Goal: Obtain resource: Download file/media

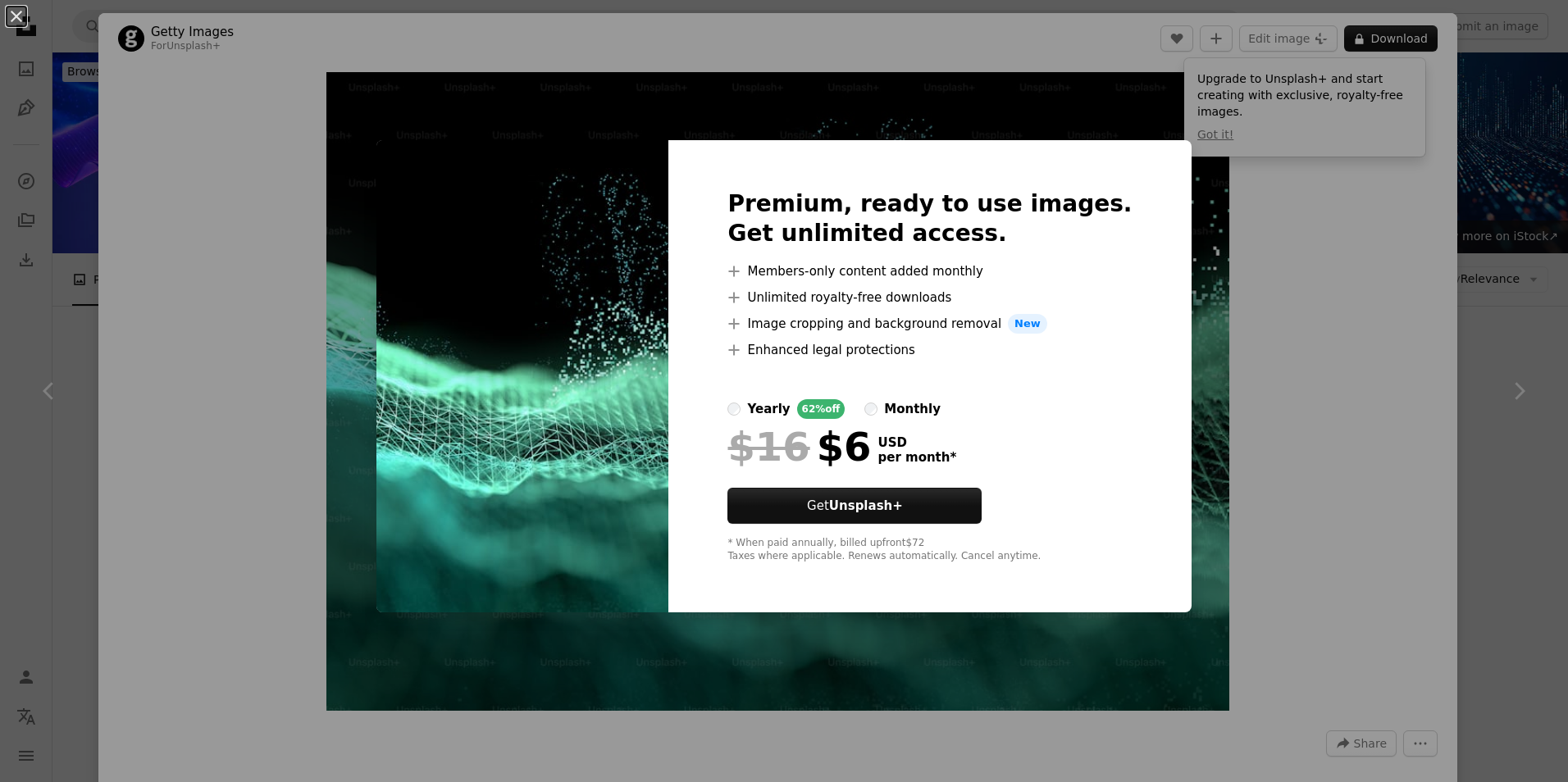
scroll to position [343, 0]
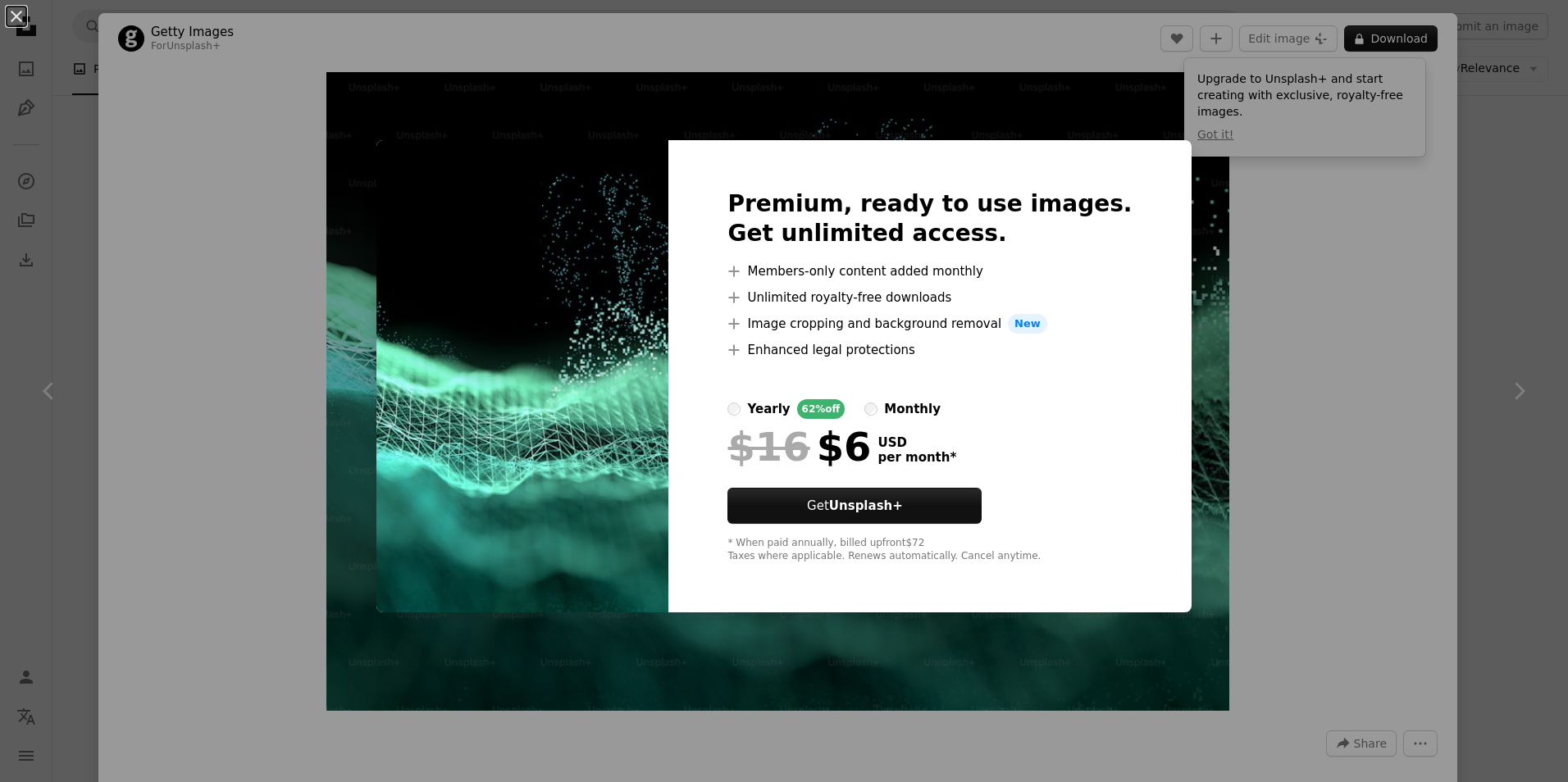
click at [1232, 310] on div "An X shape Premium, ready to use images. Get unlimited access. A plus sign Memb…" at bounding box center [784, 391] width 1568 height 782
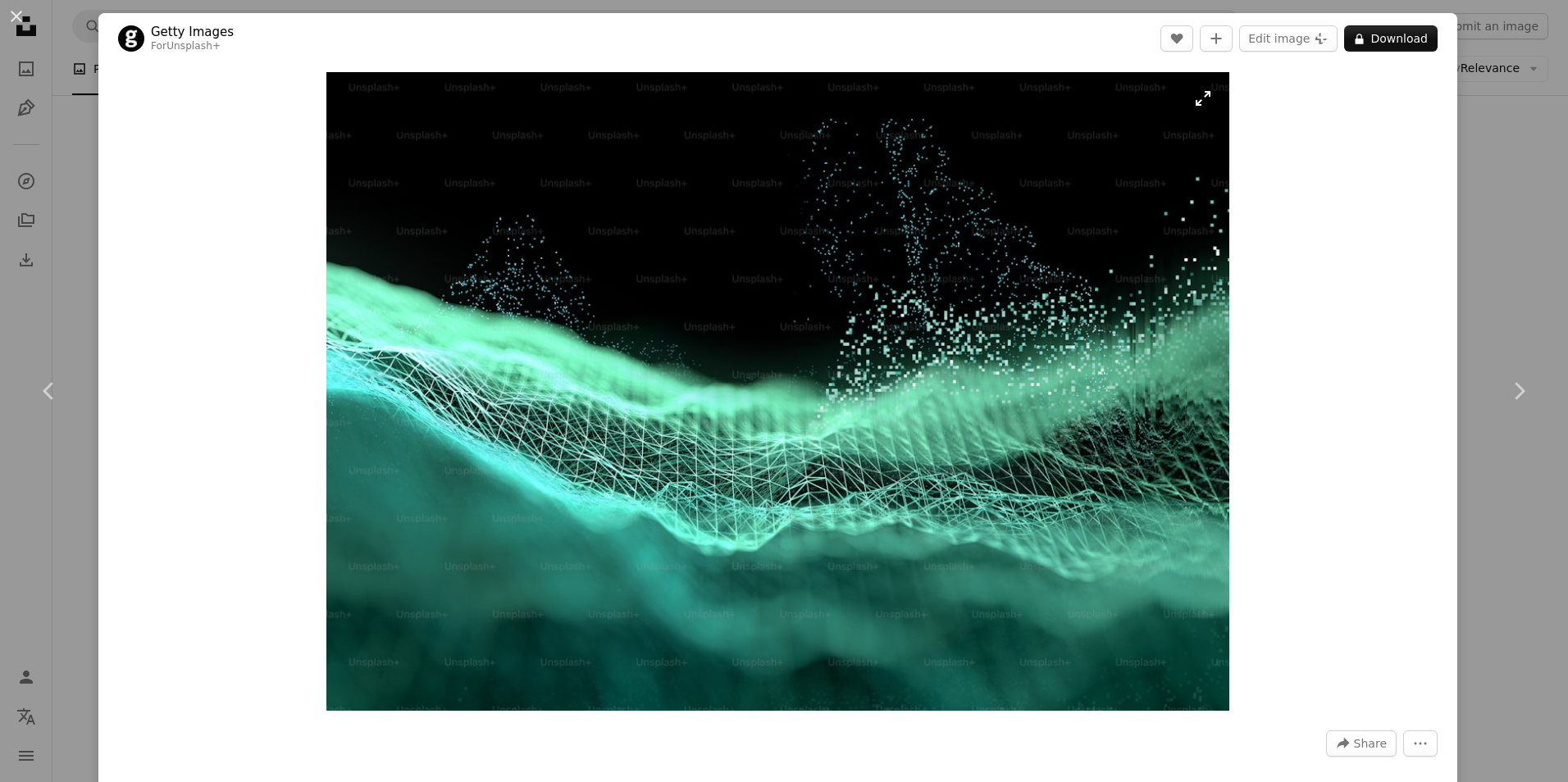
click at [742, 359] on img "Zoom in on this image" at bounding box center [778, 392] width 904 height 639
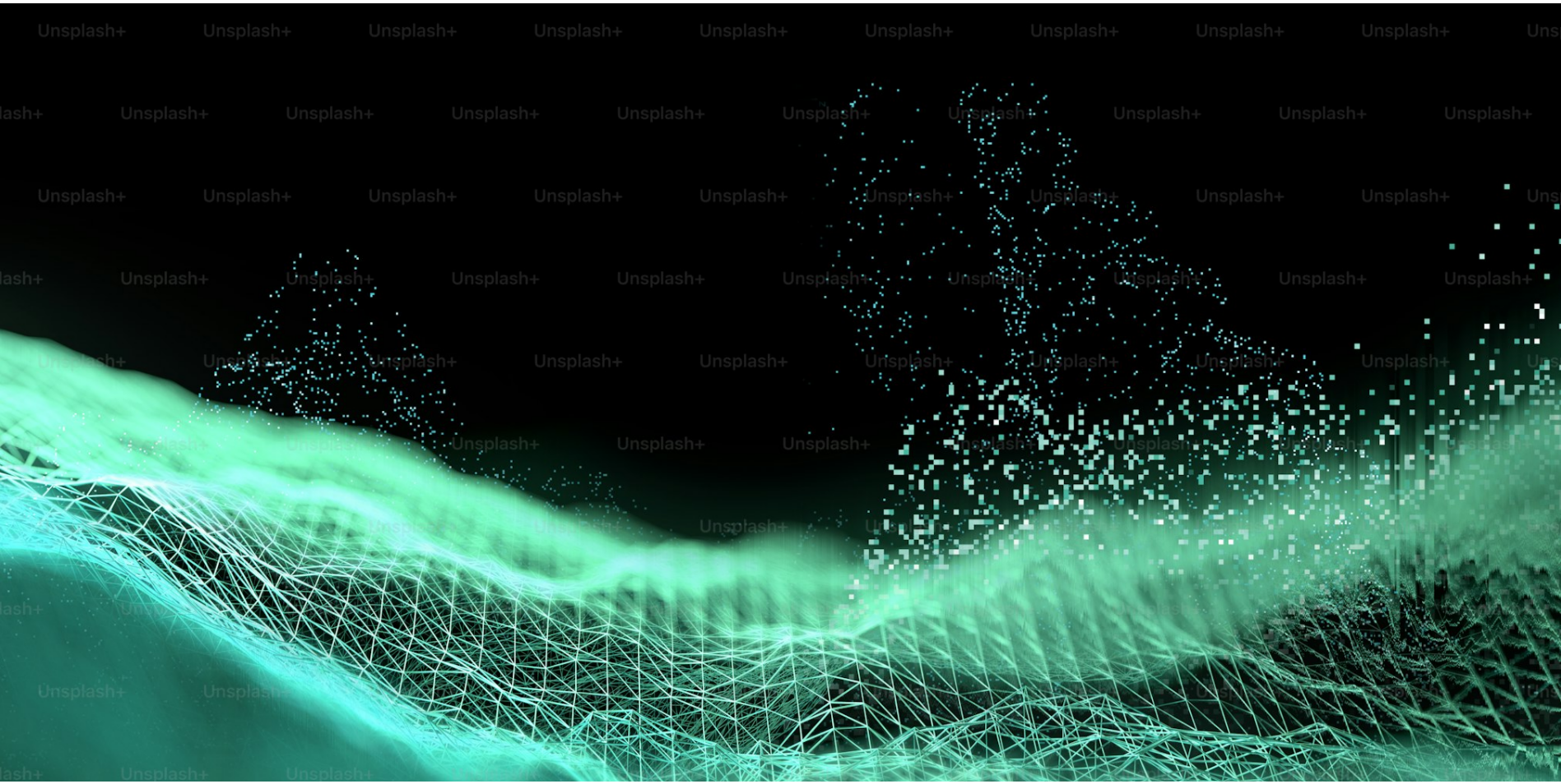
scroll to position [156, 0]
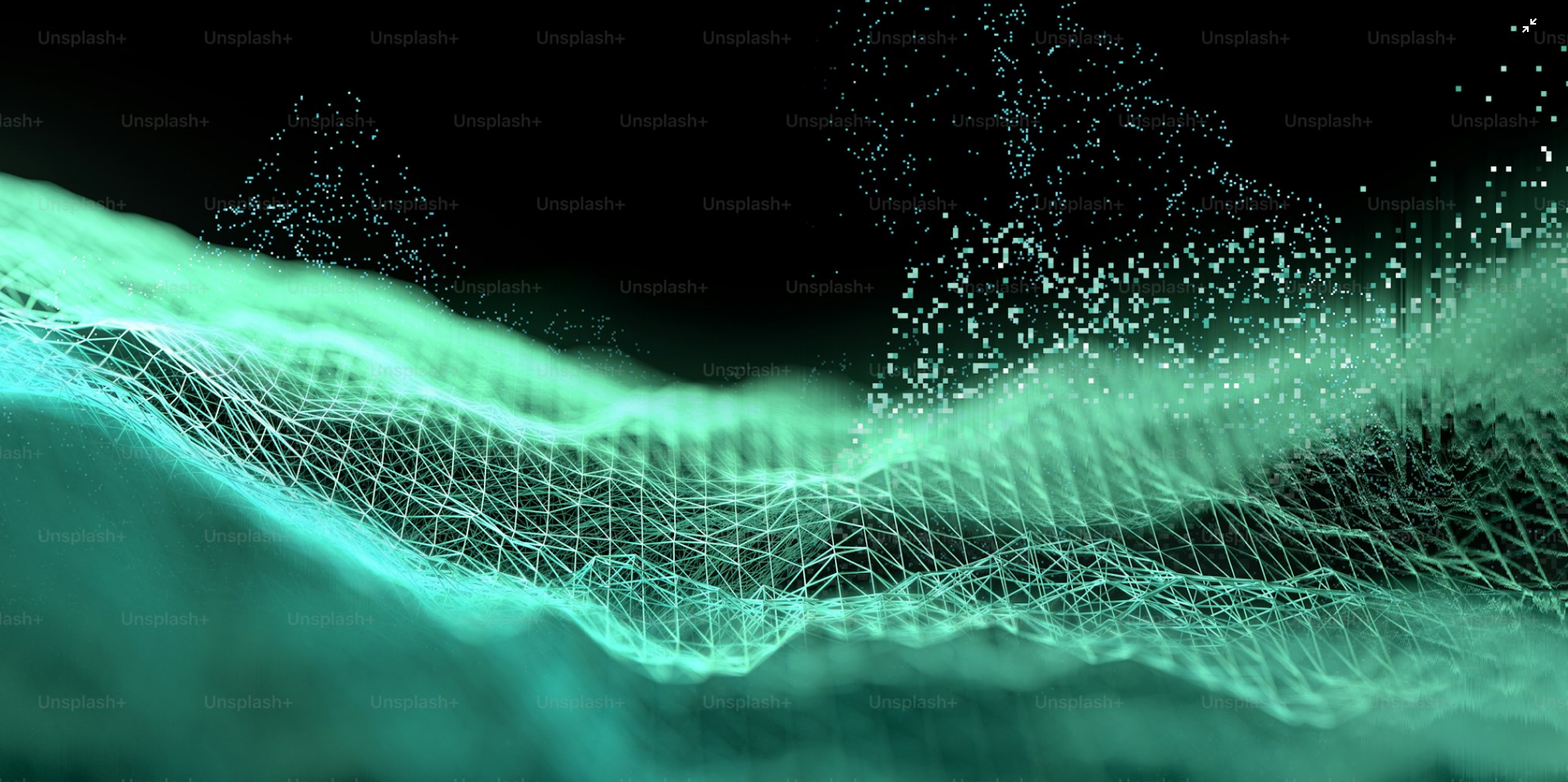
click at [922, 294] on img "Zoom out on this image" at bounding box center [784, 398] width 1569 height 1109
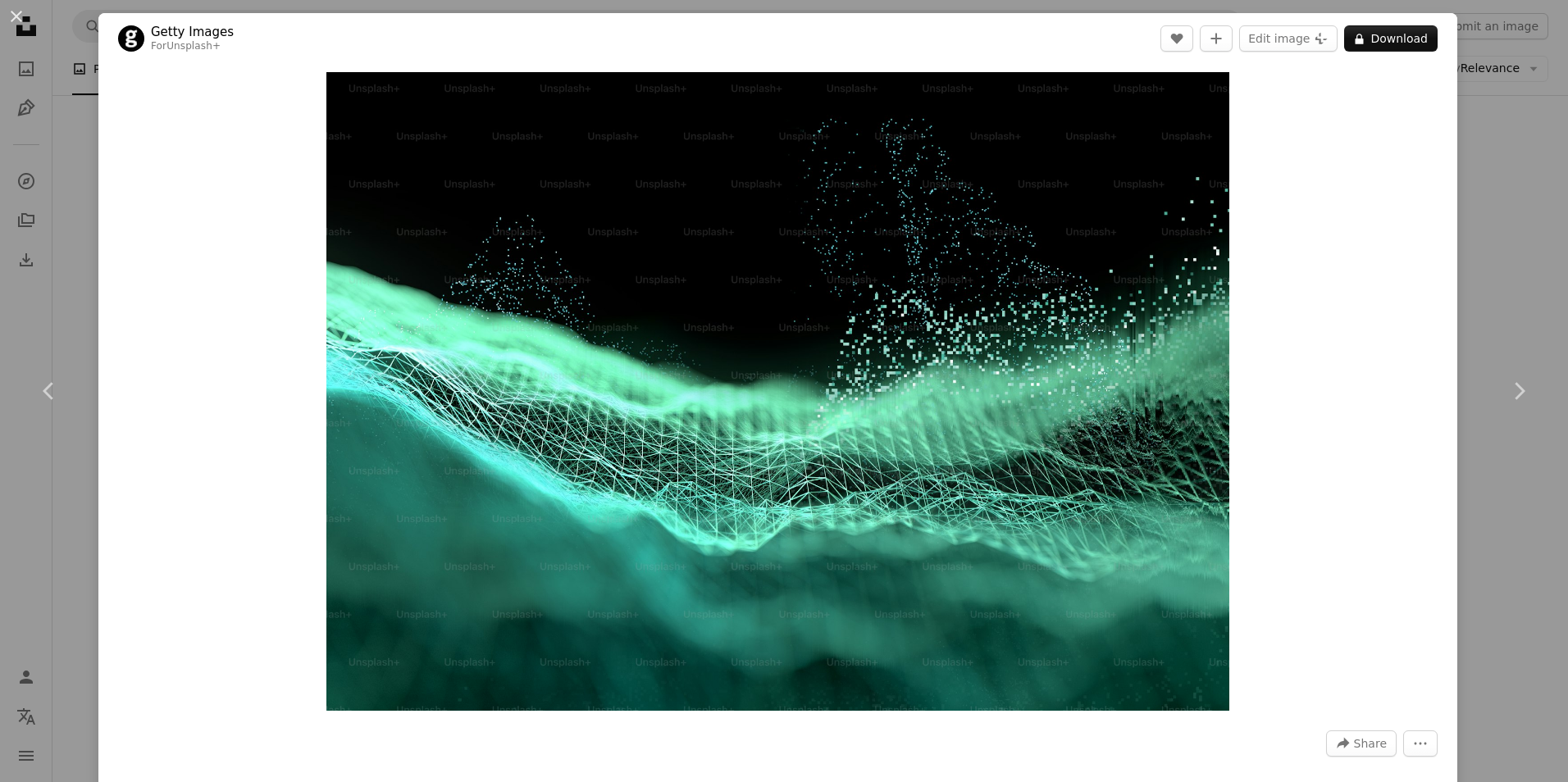
click at [1468, 211] on div "An X shape Chevron left Chevron right Getty Images For Unsplash+ A heart A plus…" at bounding box center [784, 391] width 1568 height 782
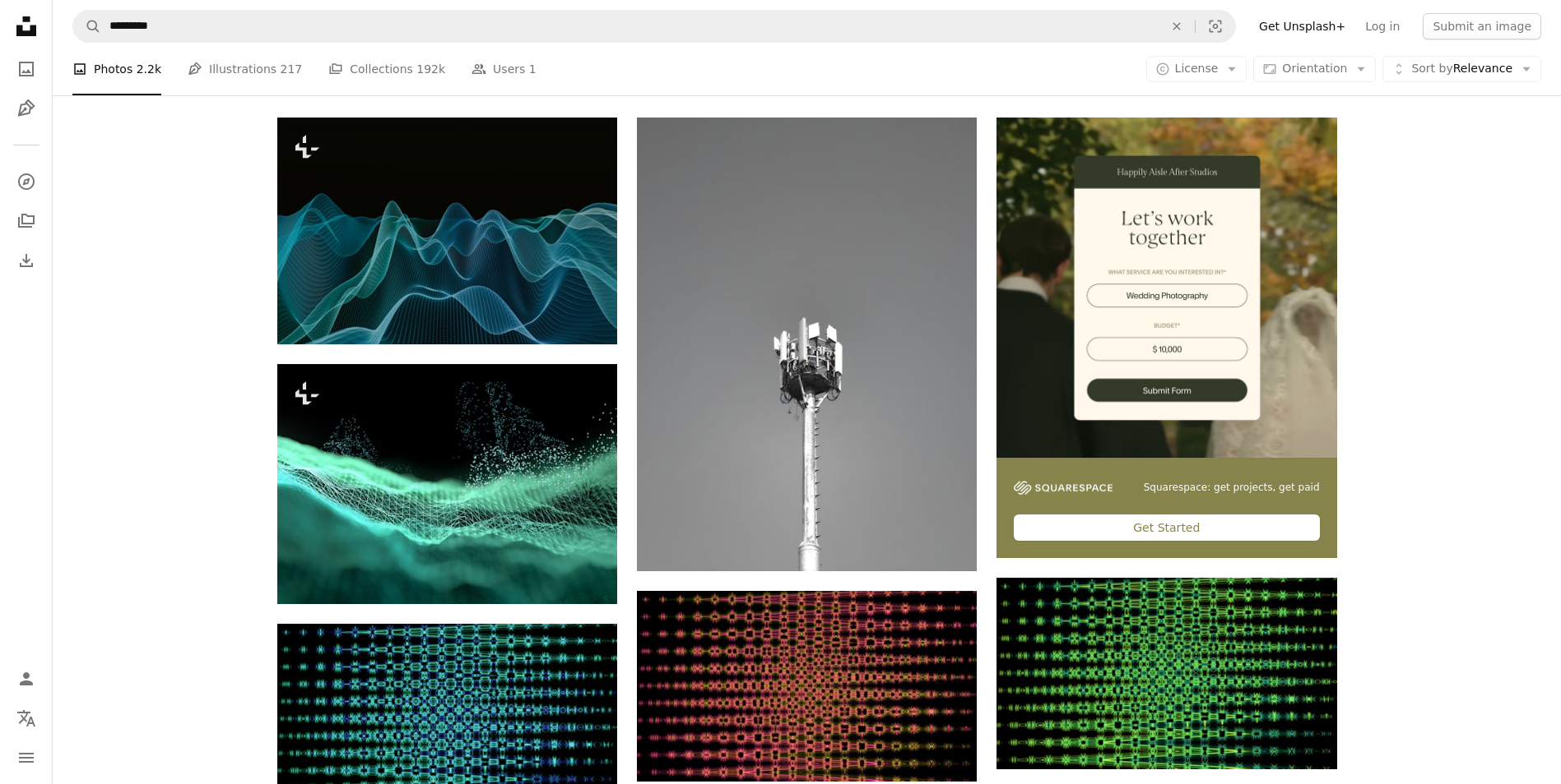
scroll to position [317, 0]
